Goal: Navigation & Orientation: Find specific page/section

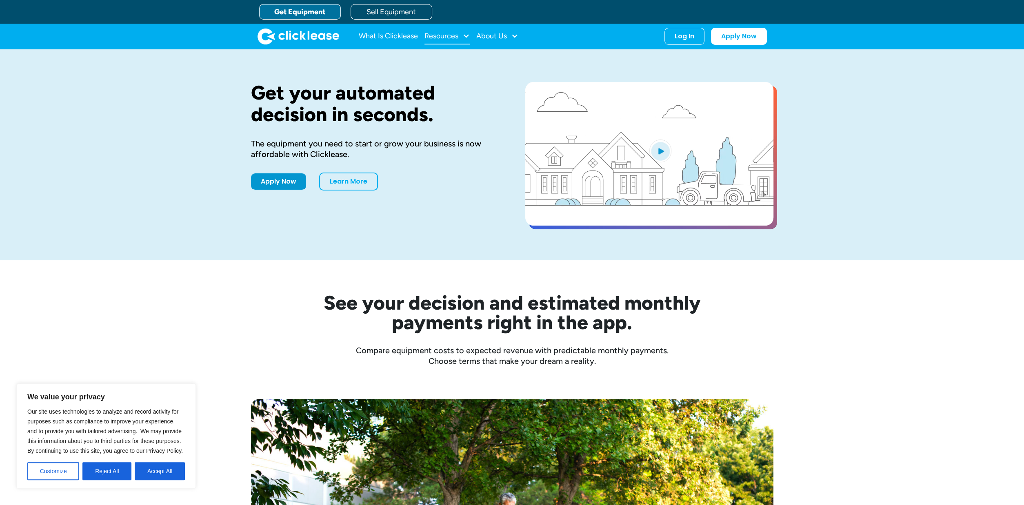
click at [465, 36] on div at bounding box center [466, 35] width 7 height 7
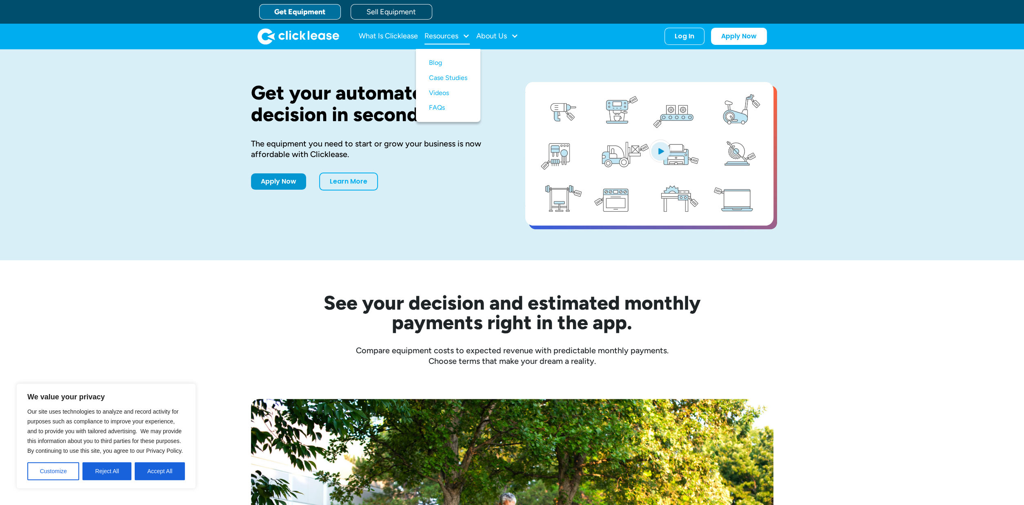
click at [465, 36] on div at bounding box center [466, 35] width 7 height 7
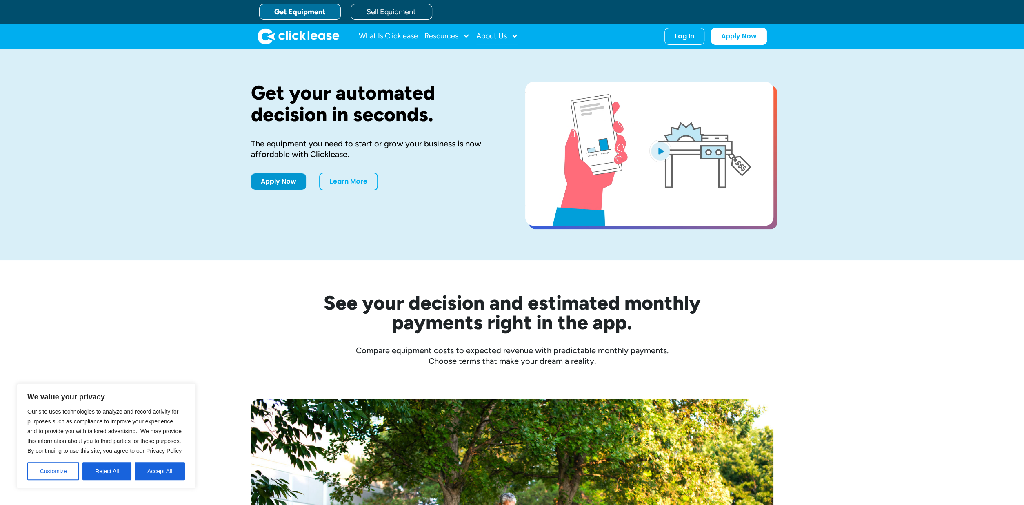
click at [507, 36] on div "About Us" at bounding box center [491, 36] width 31 height 0
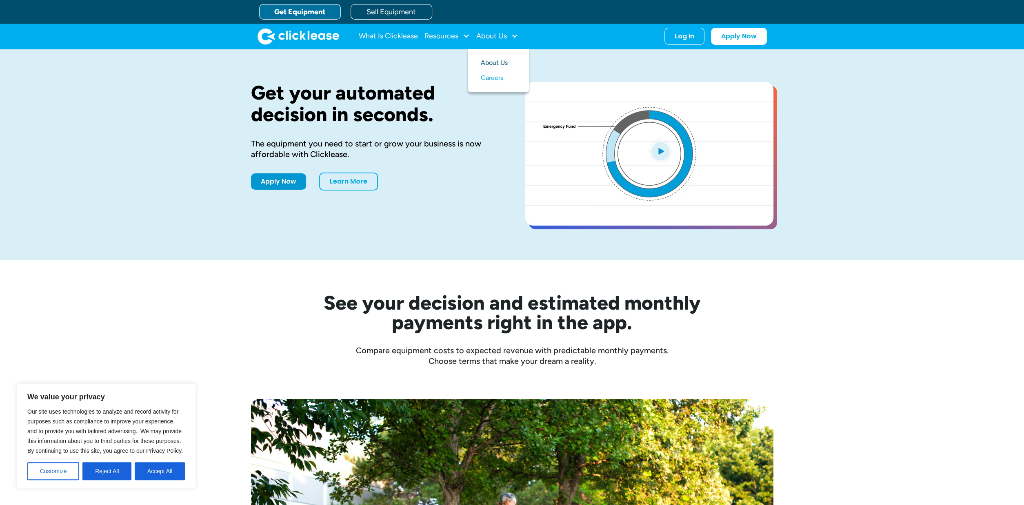
click at [489, 63] on link "About Us" at bounding box center [498, 63] width 35 height 15
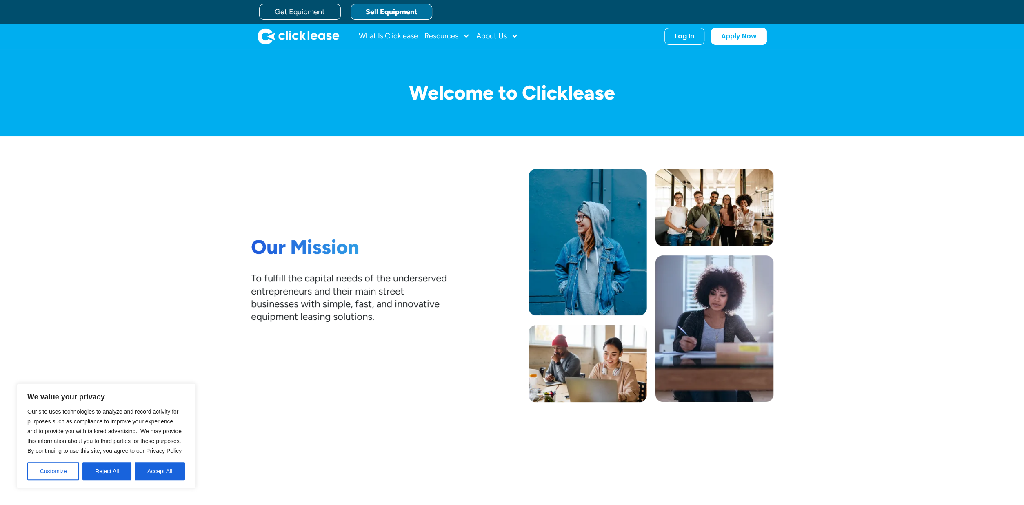
click at [404, 10] on link "Sell Equipment" at bounding box center [392, 12] width 82 height 16
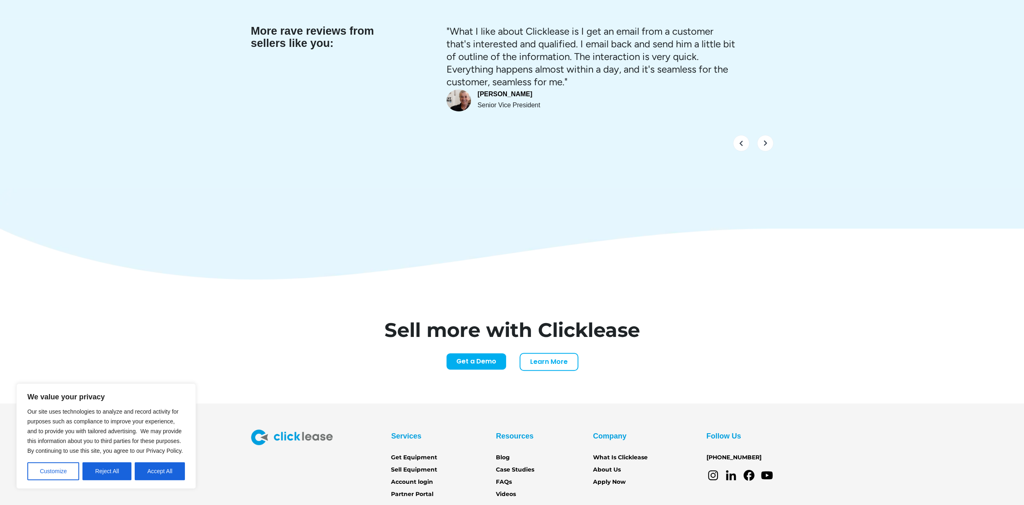
scroll to position [3407, 0]
